Goal: Task Accomplishment & Management: Manage account settings

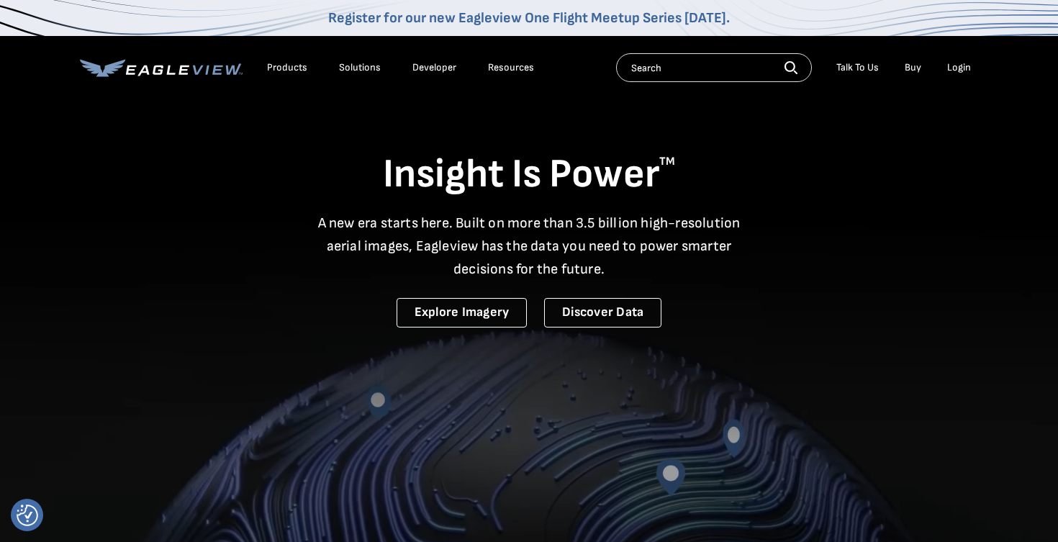
click at [962, 76] on li "Login" at bounding box center [959, 68] width 38 height 22
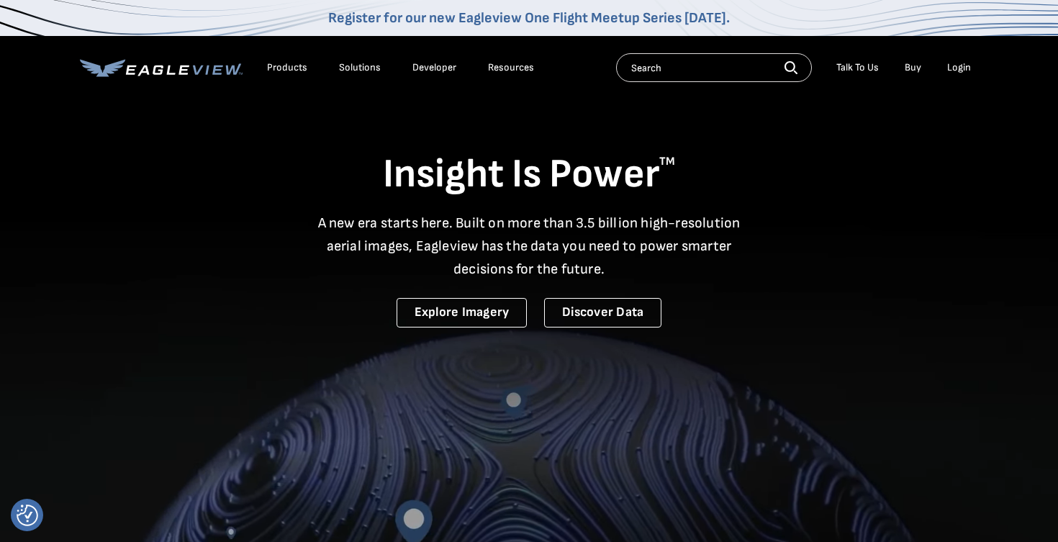
click at [962, 71] on div "Login" at bounding box center [959, 67] width 24 height 13
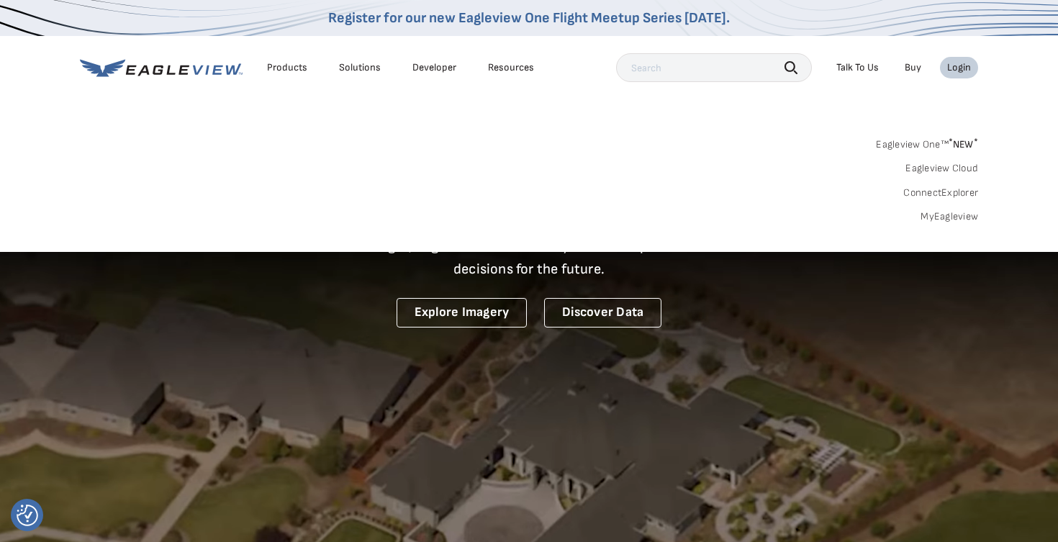
click at [946, 214] on link "MyEagleview" at bounding box center [950, 216] width 58 height 13
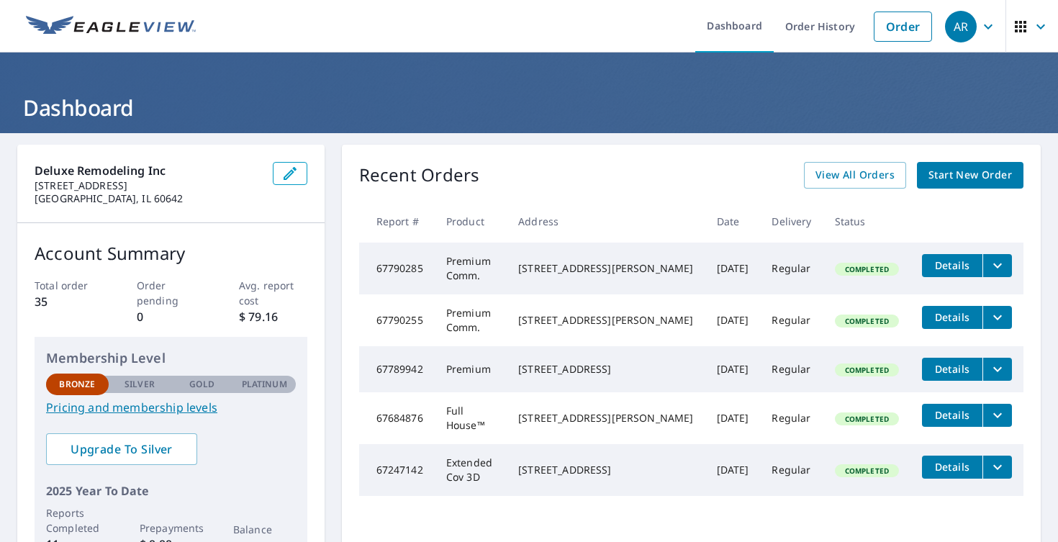
click at [600, 372] on div "14155 Hempstead Dr Orland Park, IL 60462" at bounding box center [605, 369] width 175 height 14
click at [650, 374] on div "14155 Hempstead Dr Orland Park, IL 60462" at bounding box center [605, 369] width 175 height 14
click at [946, 270] on span "Details" at bounding box center [952, 265] width 43 height 14
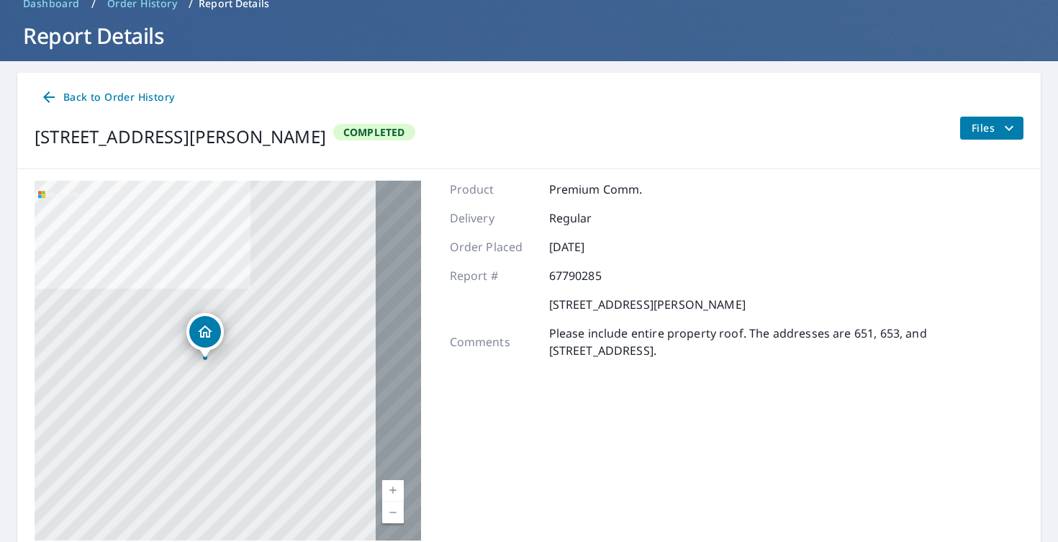
scroll to position [71, 0]
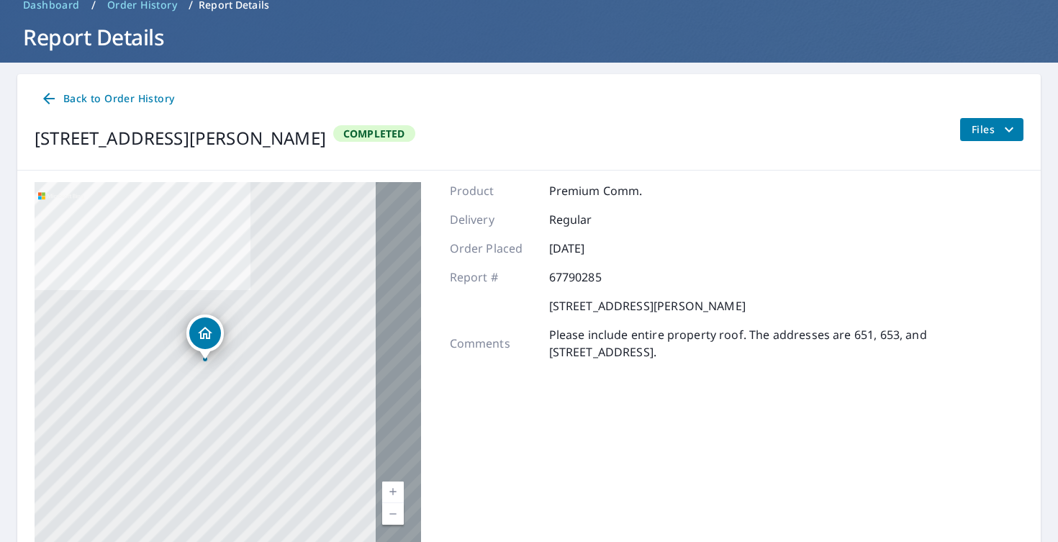
click at [986, 125] on span "Files" at bounding box center [995, 129] width 46 height 17
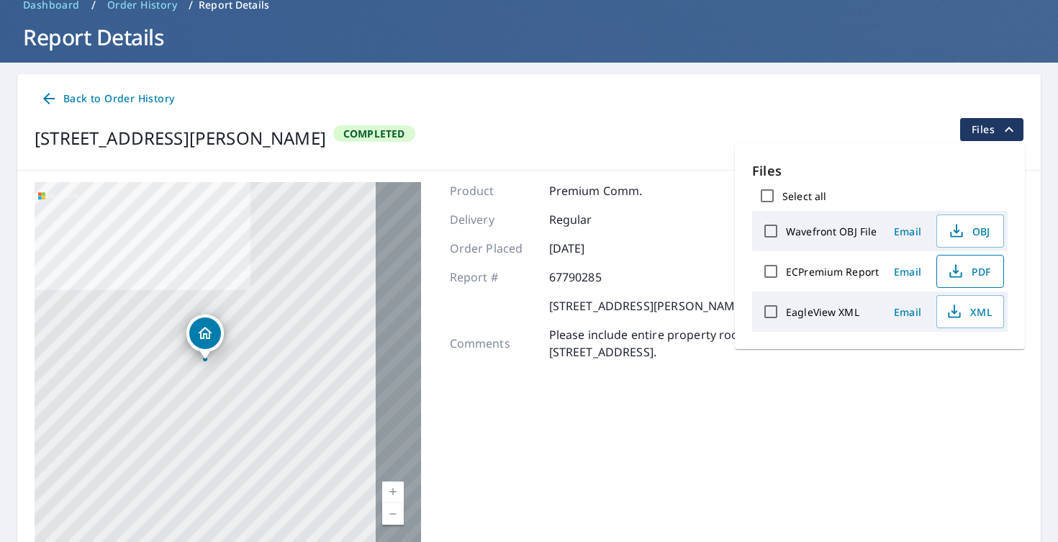
click at [967, 274] on span "PDF" at bounding box center [969, 271] width 46 height 17
drag, startPoint x: 854, startPoint y: 307, endPoint x: 795, endPoint y: 311, distance: 58.4
click at [796, 312] on label "EagleView XML" at bounding box center [822, 312] width 73 height 14
click at [876, 362] on div "Product Premium Comm. Delivery Regular Order Placed Oct 08, 2025 Report # 67790…" at bounding box center [737, 362] width 574 height 360
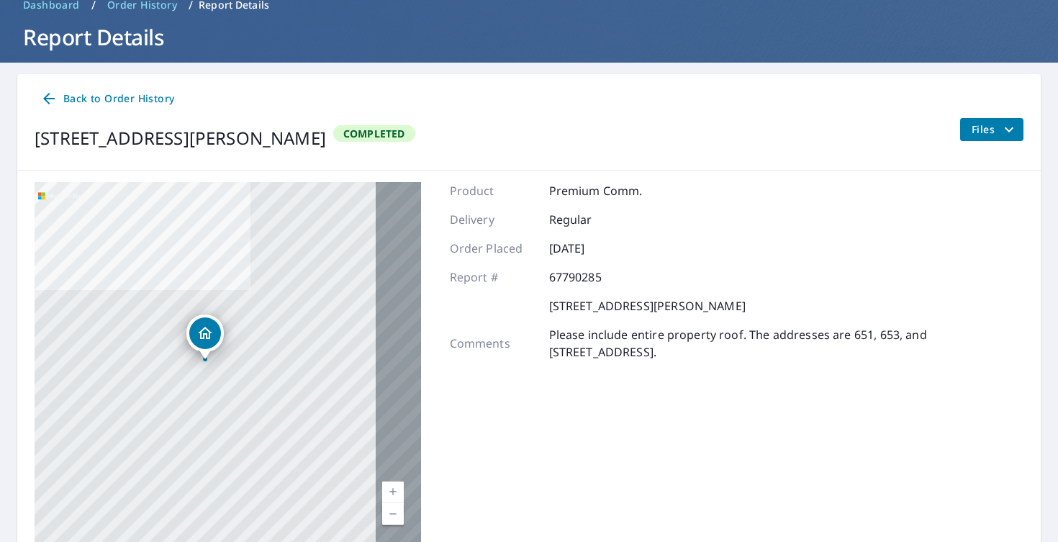
click at [995, 140] on div "Files" at bounding box center [992, 138] width 64 height 40
click at [1014, 123] on icon "filesDropdownBtn-67790285" at bounding box center [1009, 129] width 17 height 17
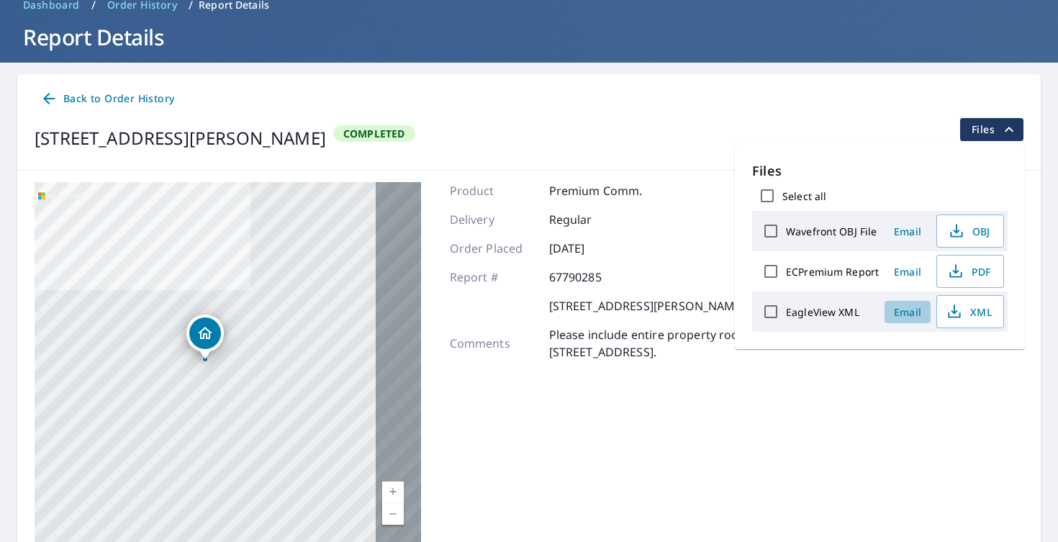
click at [911, 310] on span "Email" at bounding box center [907, 312] width 35 height 14
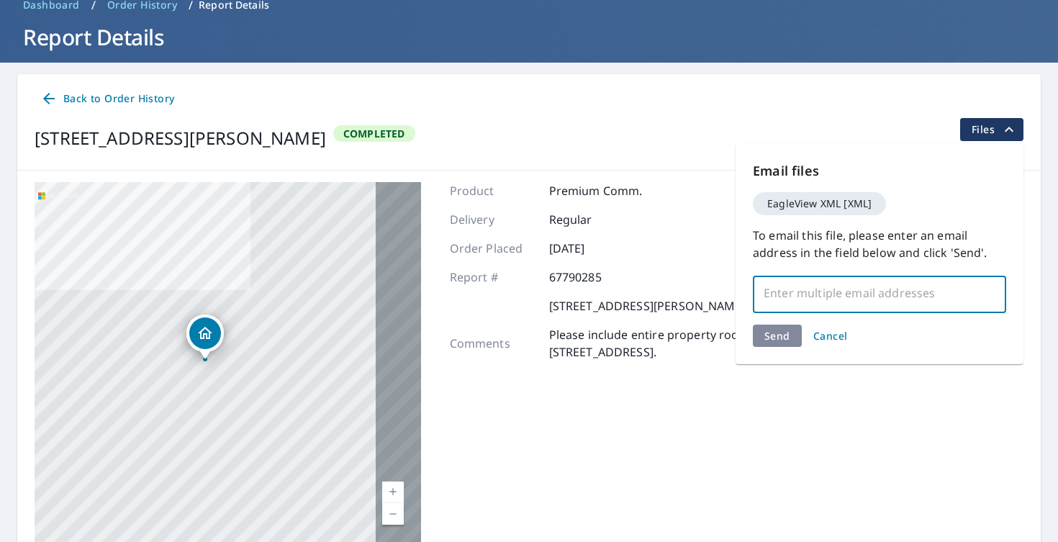
click at [901, 300] on input "text" at bounding box center [868, 292] width 219 height 27
type input "j"
click at [847, 304] on input "text" at bounding box center [868, 292] width 219 height 27
paste input "joshua.r.smith33@gmail.com"
type input "joshua.r.smith33@gmail.com"
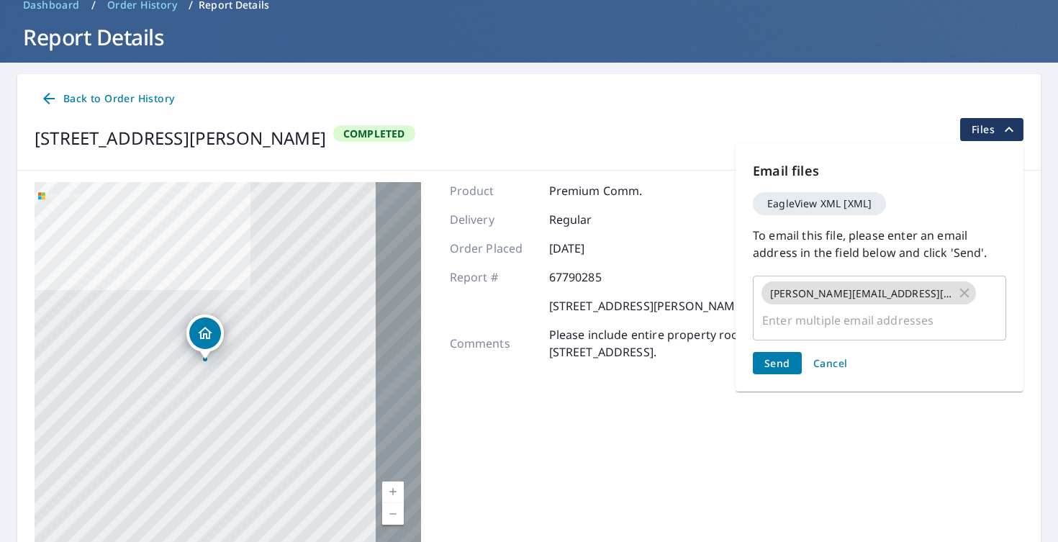
click at [782, 352] on div "Send Cancel" at bounding box center [879, 363] width 253 height 22
click at [782, 356] on span "Send" at bounding box center [778, 363] width 26 height 14
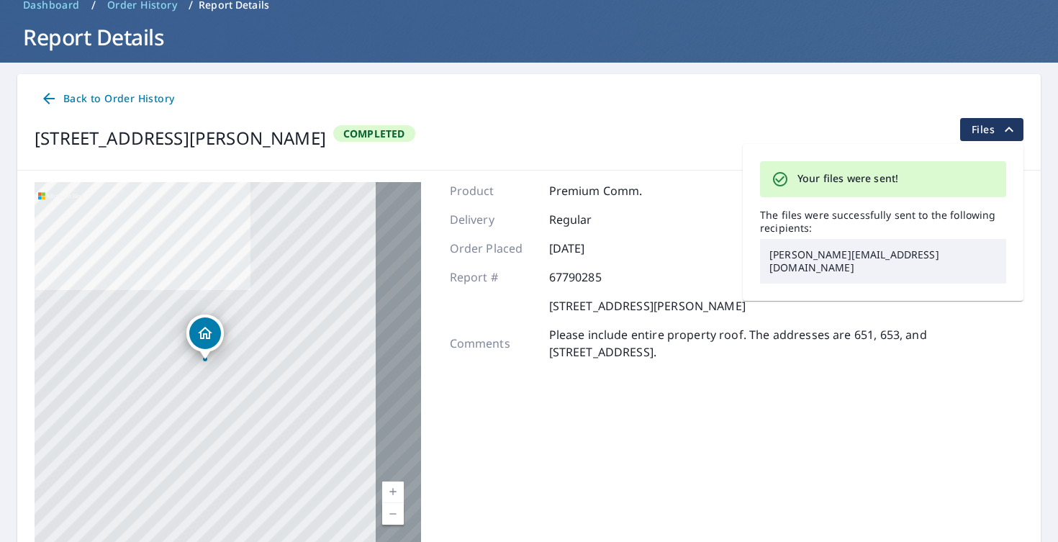
click at [57, 100] on icon at bounding box center [48, 98] width 17 height 17
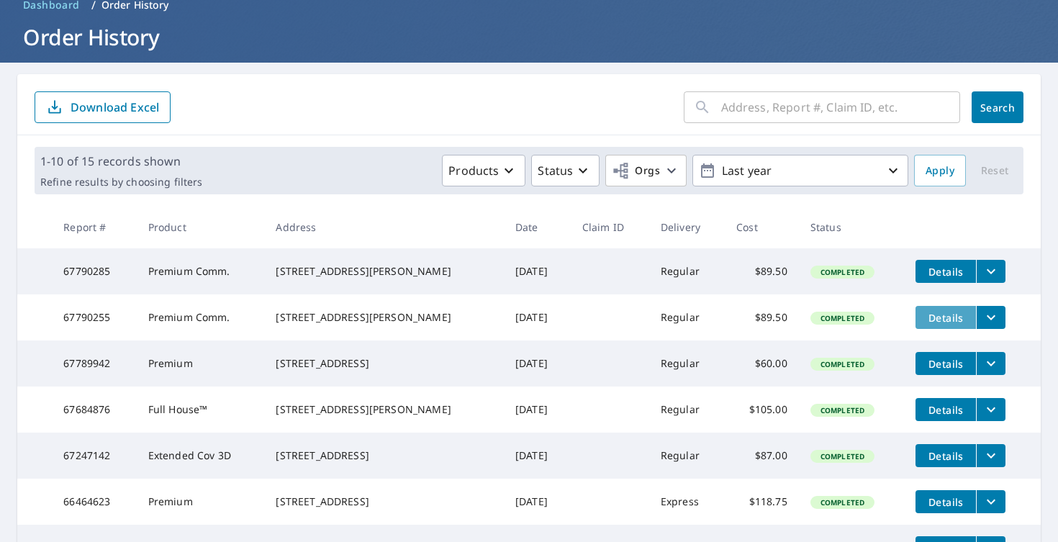
click at [954, 325] on span "Details" at bounding box center [945, 318] width 43 height 14
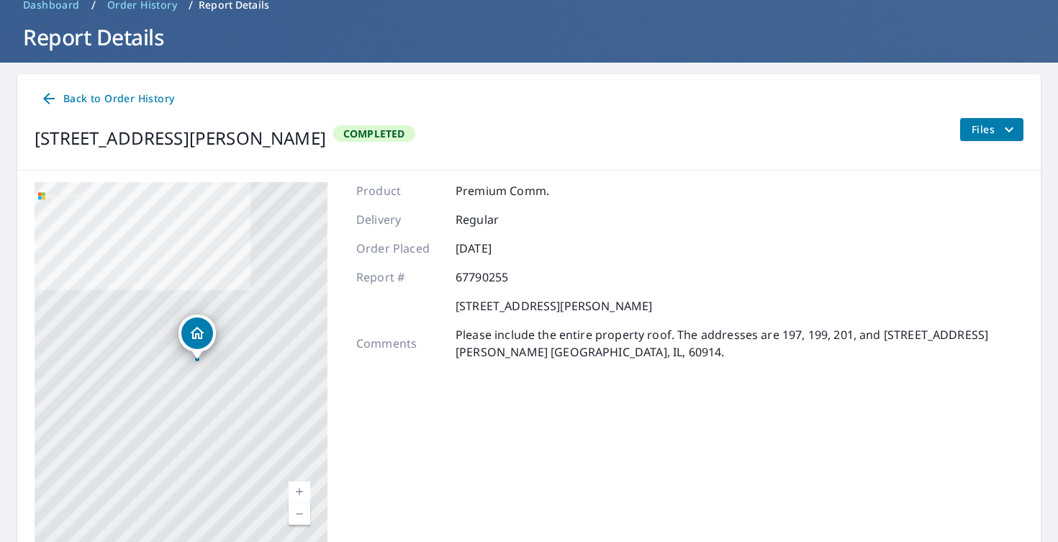
click at [1011, 140] on div "Files" at bounding box center [992, 138] width 64 height 40
click at [1011, 133] on icon "filesDropdownBtn-67790255" at bounding box center [1009, 129] width 17 height 17
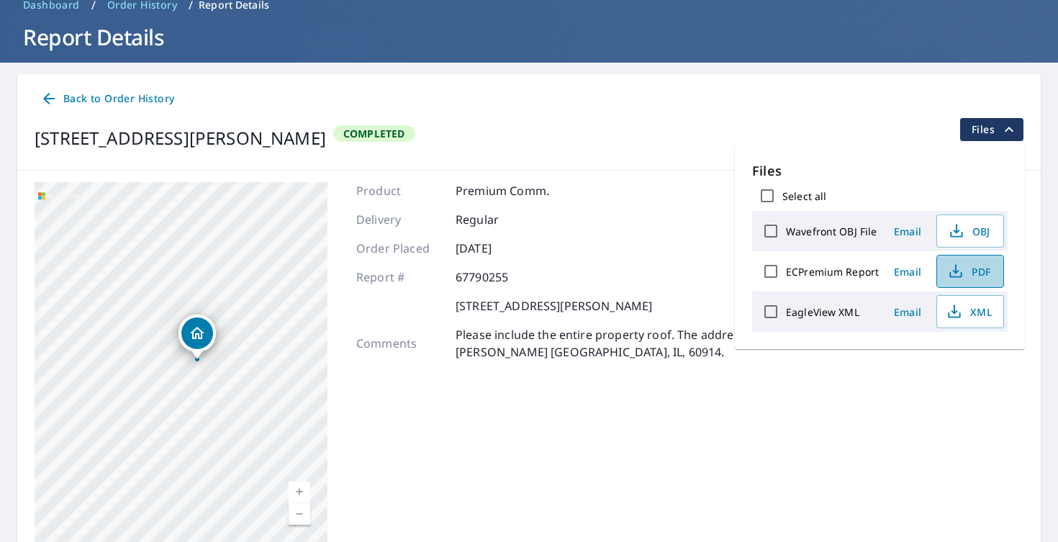
click at [993, 274] on button "PDF" at bounding box center [971, 271] width 68 height 33
click at [911, 318] on button "Email" at bounding box center [908, 312] width 46 height 22
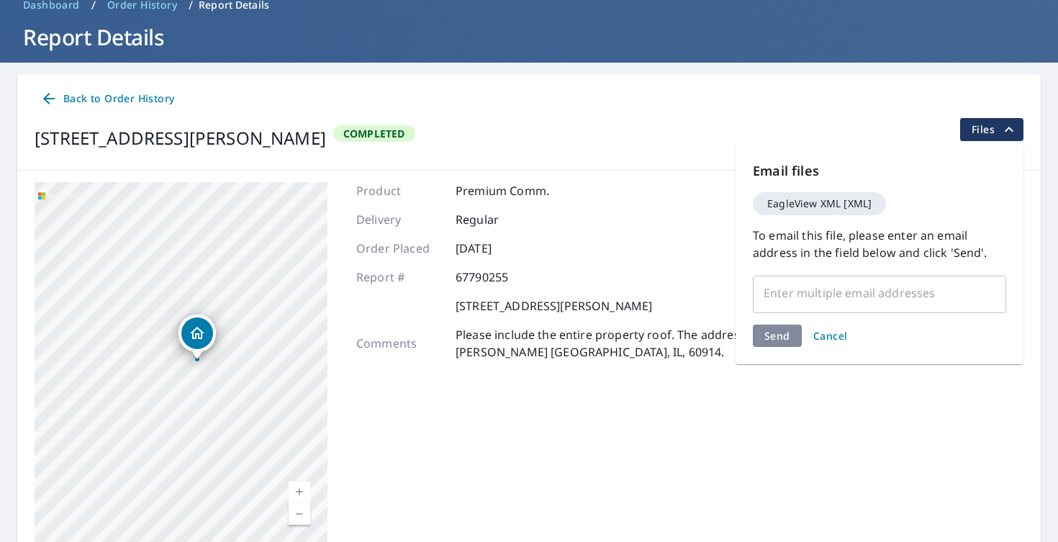
click at [896, 299] on input "text" at bounding box center [868, 292] width 219 height 27
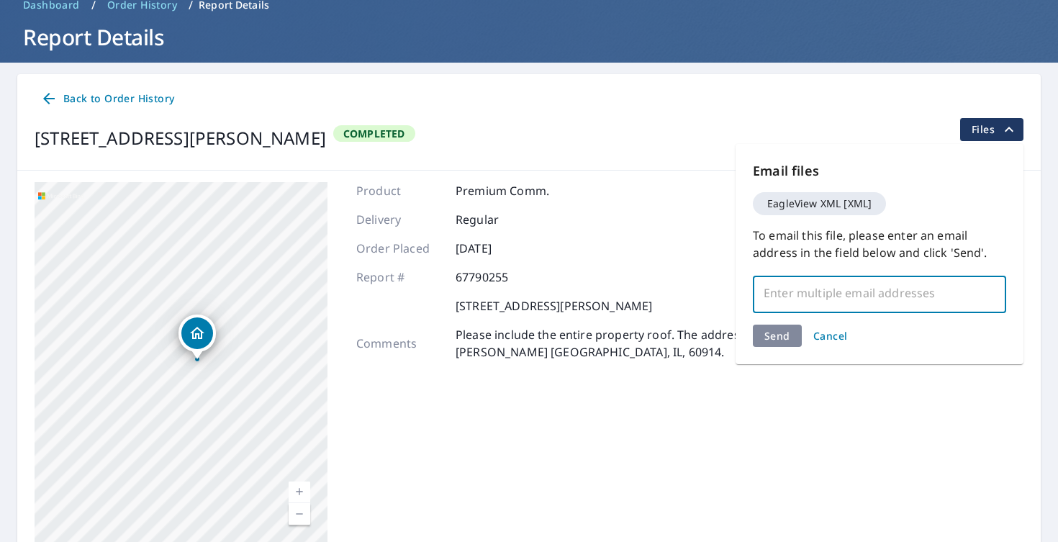
paste input "joshua.r.smith33@gmail.com"
type input "joshua.r.smith33@gmail.com"
click at [880, 366] on div "Product Premium Comm. Delivery Regular Order Placed Oct 08, 2025 Report # 67790…" at bounding box center [689, 362] width 667 height 360
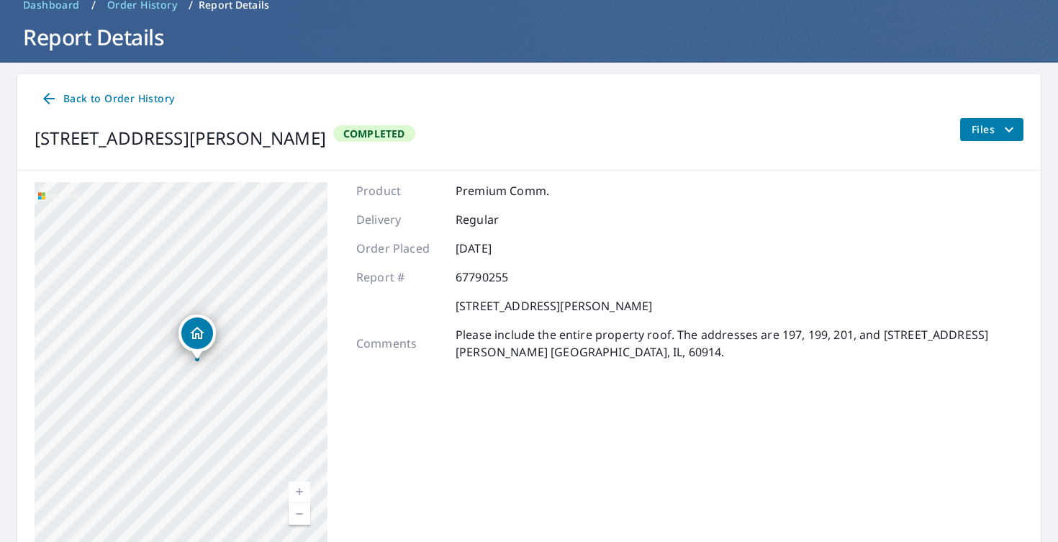
click at [994, 133] on span "Files" at bounding box center [995, 129] width 46 height 17
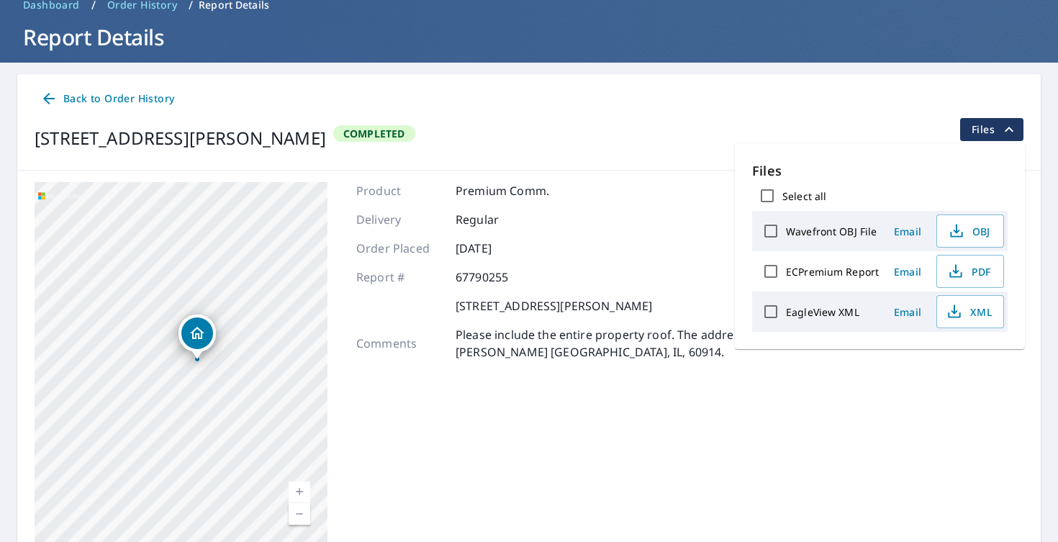
click at [906, 324] on div "EagleView XML Email XML" at bounding box center [880, 312] width 256 height 40
click at [906, 314] on span "Email" at bounding box center [907, 312] width 35 height 14
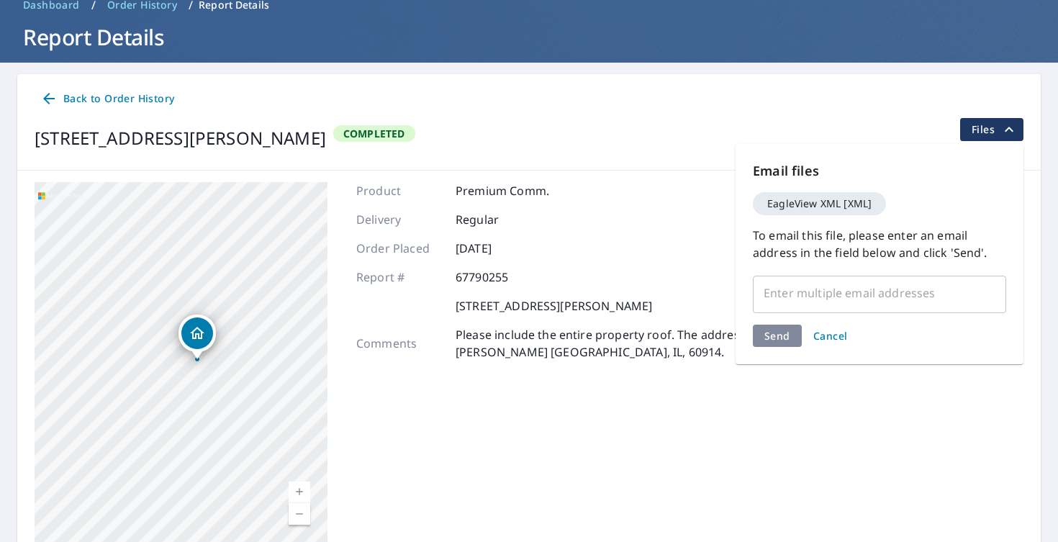
click at [889, 291] on input "text" at bounding box center [868, 292] width 219 height 27
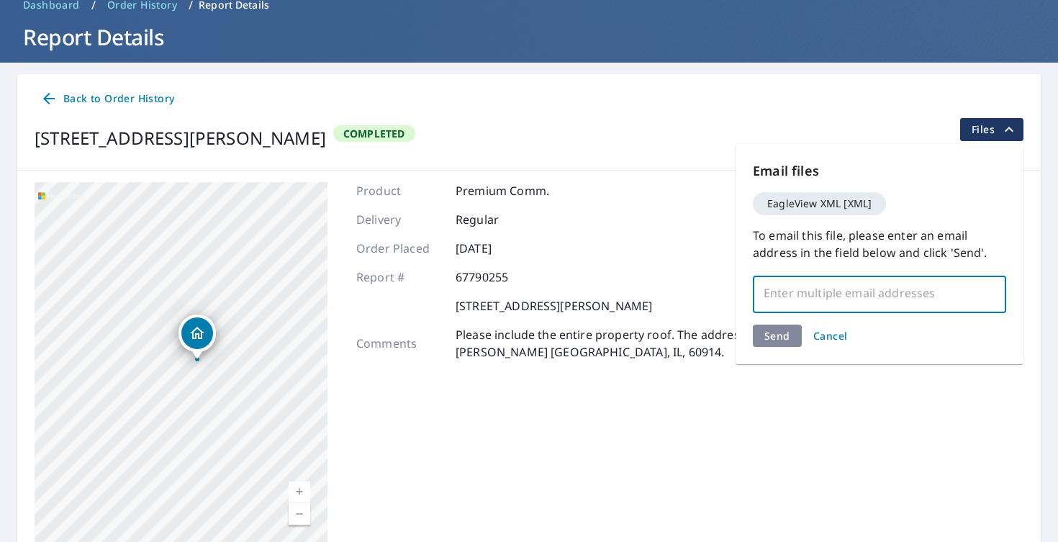
paste input "joshua.r.smith33@gmail.com"
type input "joshua.r.smith33@gmail.com"
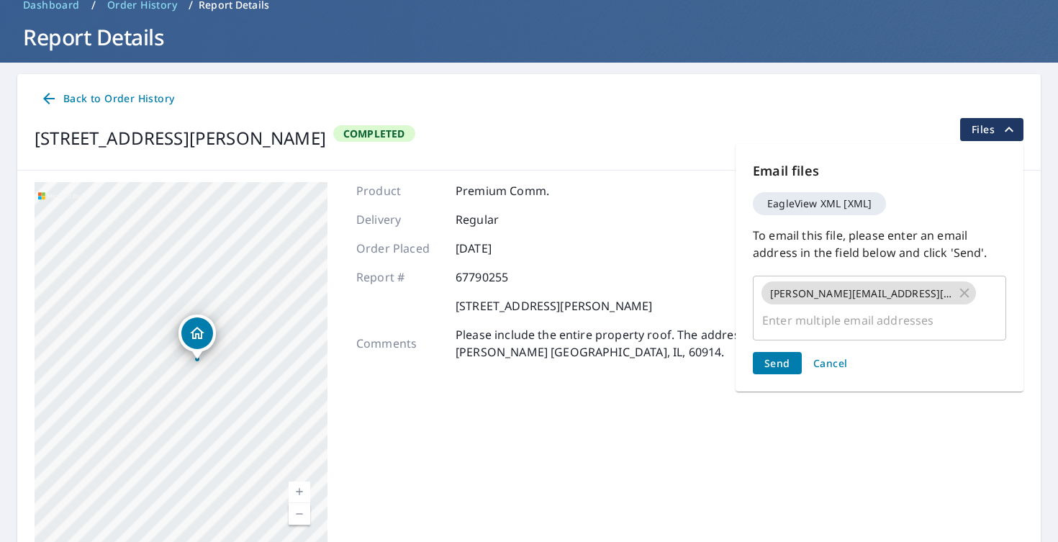
click at [780, 352] on div "Send Cancel" at bounding box center [879, 363] width 253 height 22
click at [780, 356] on span "Send" at bounding box center [778, 363] width 26 height 14
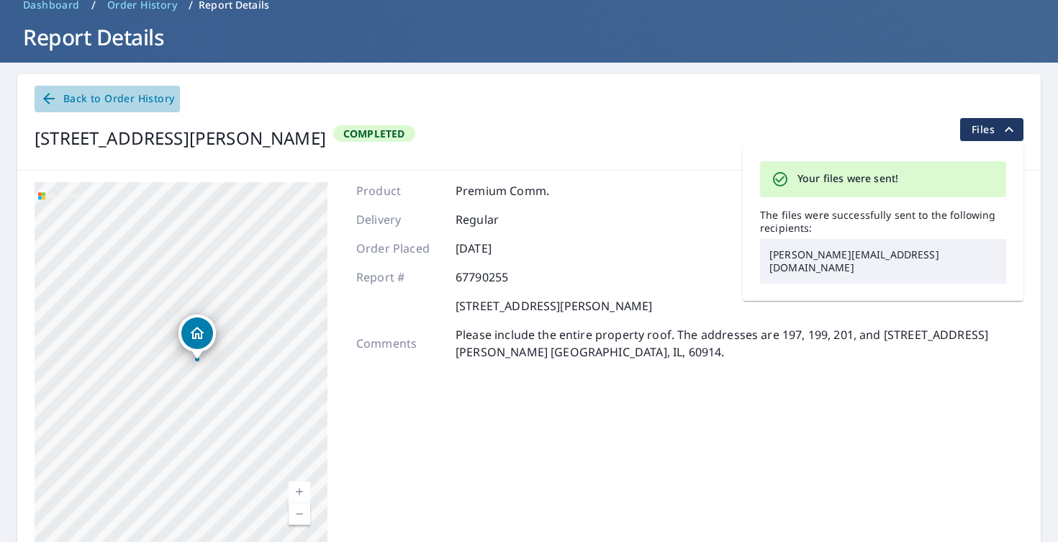
click at [93, 91] on span "Back to Order History" at bounding box center [107, 99] width 134 height 18
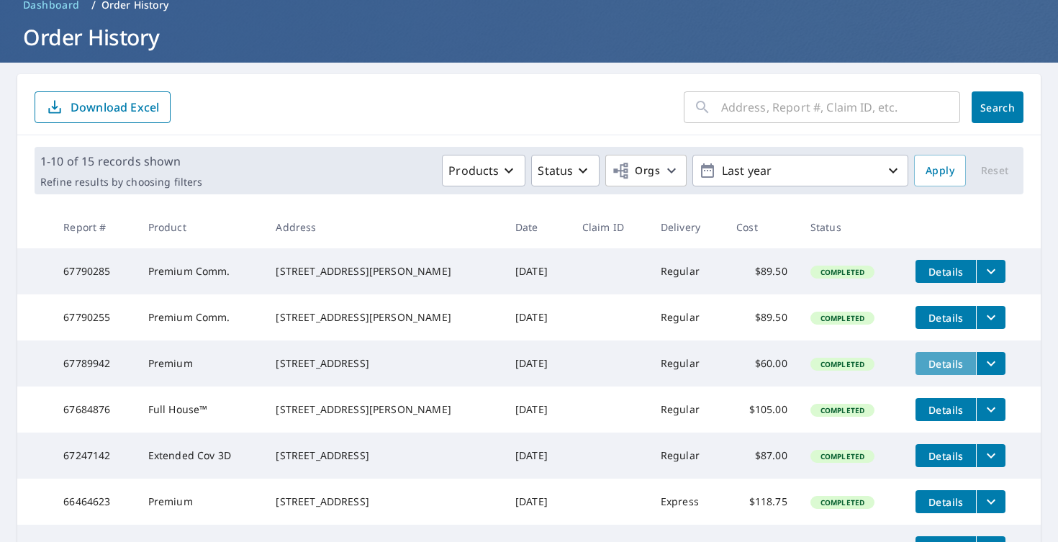
click at [952, 375] on button "Details" at bounding box center [946, 363] width 60 height 23
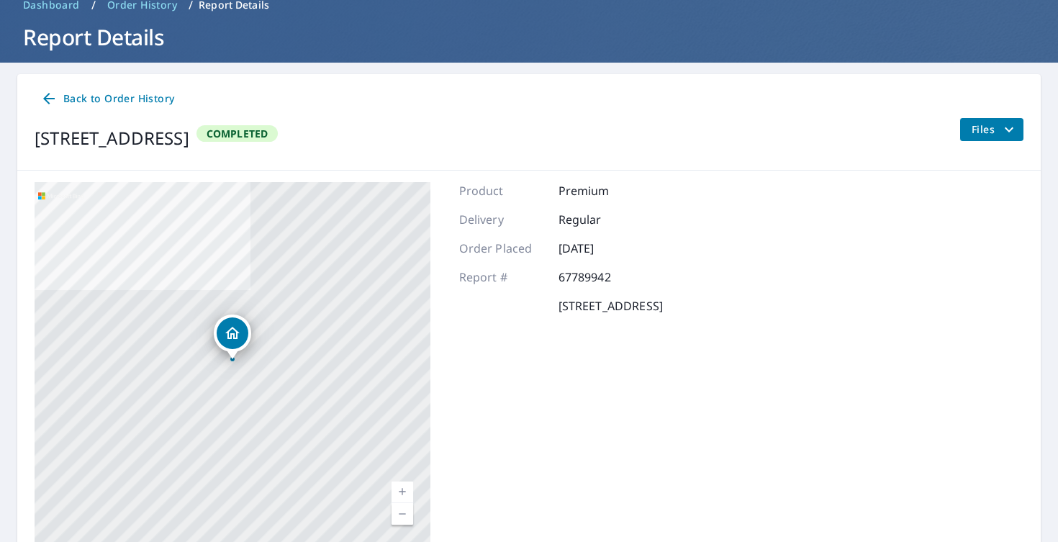
click at [989, 144] on div "Files" at bounding box center [992, 138] width 64 height 40
click at [991, 133] on span "Files" at bounding box center [995, 129] width 46 height 17
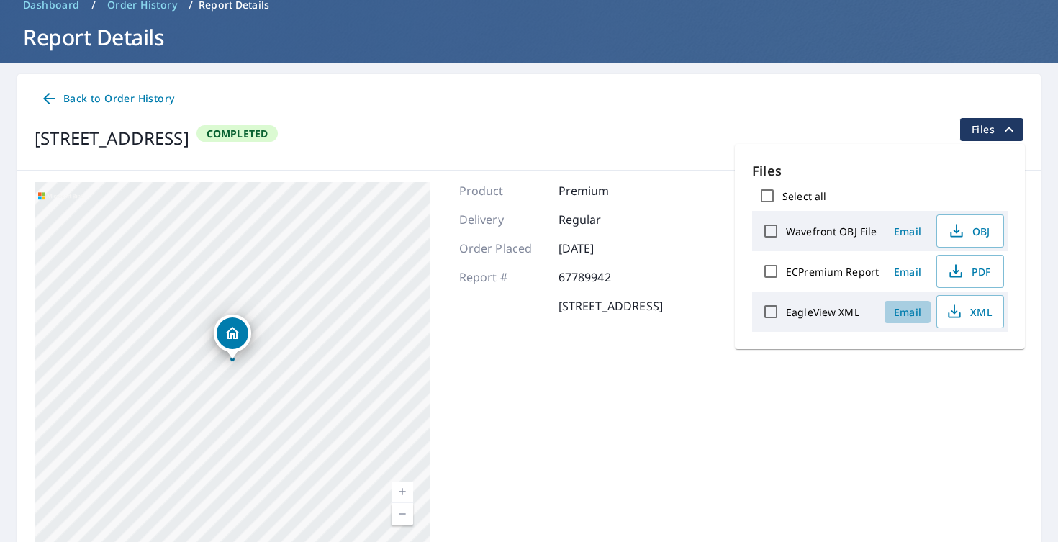
click at [903, 309] on span "Email" at bounding box center [907, 312] width 35 height 14
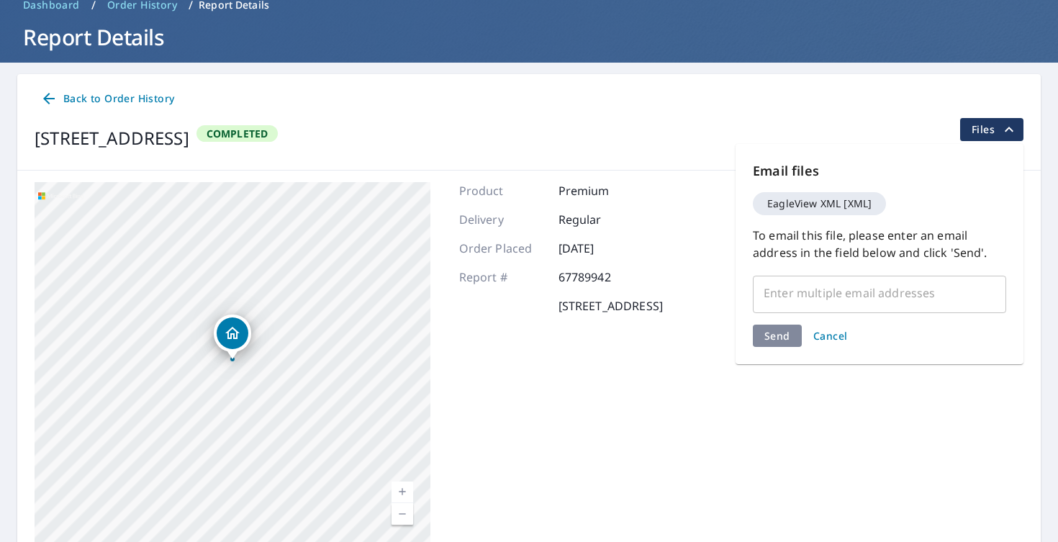
click at [854, 295] on input "text" at bounding box center [868, 292] width 219 height 27
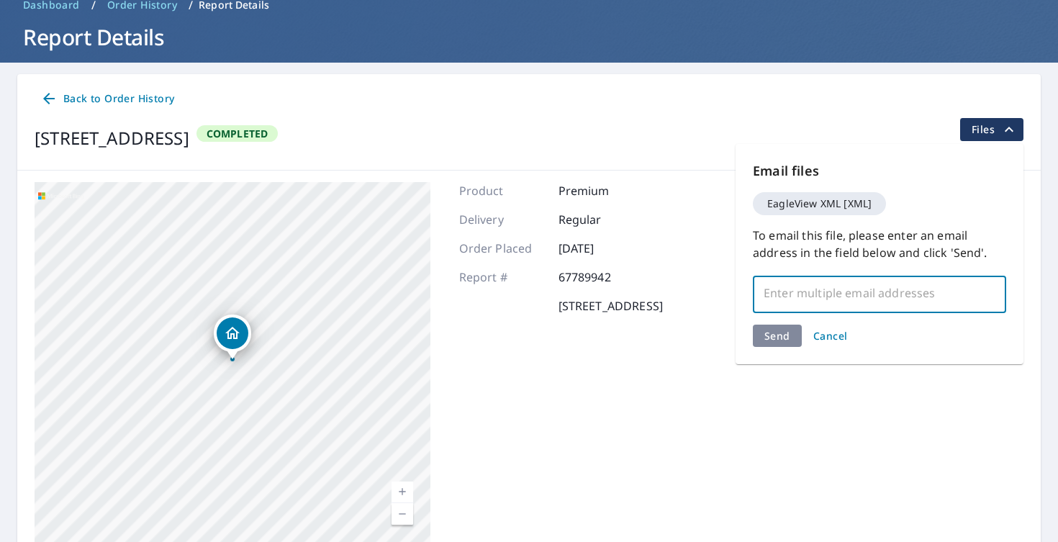
paste input "joshua.r.smith33@gmail.com"
type input "joshua.r.smith33@gmail.com"
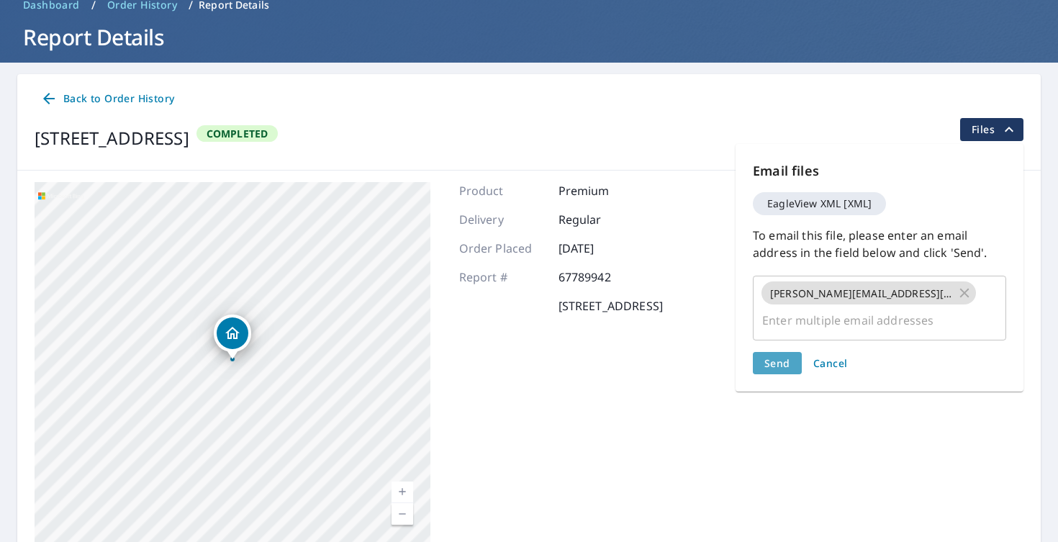
click at [782, 356] on span "Send" at bounding box center [778, 363] width 26 height 14
